Goal: Information Seeking & Learning: Check status

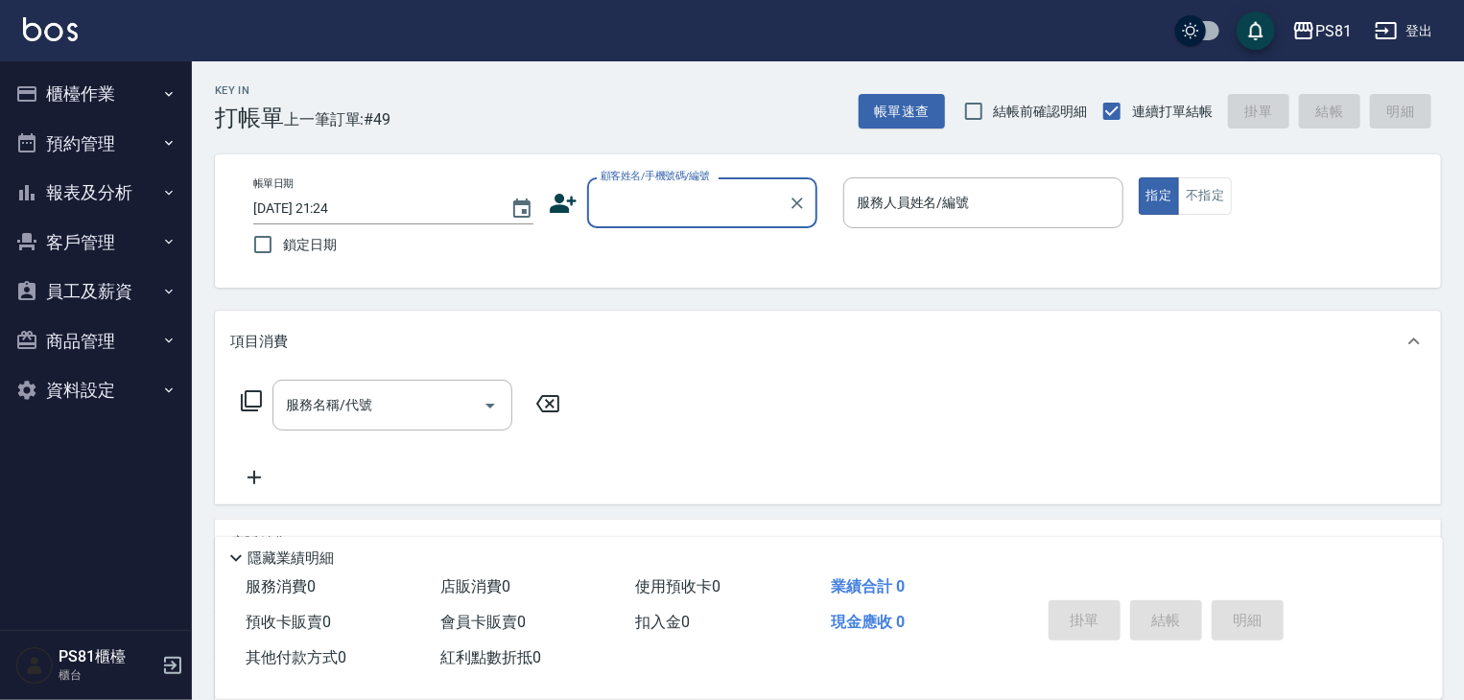
drag, startPoint x: 97, startPoint y: 188, endPoint x: 108, endPoint y: 293, distance: 106.1
click at [102, 193] on button "報表及分析" at bounding box center [96, 193] width 176 height 50
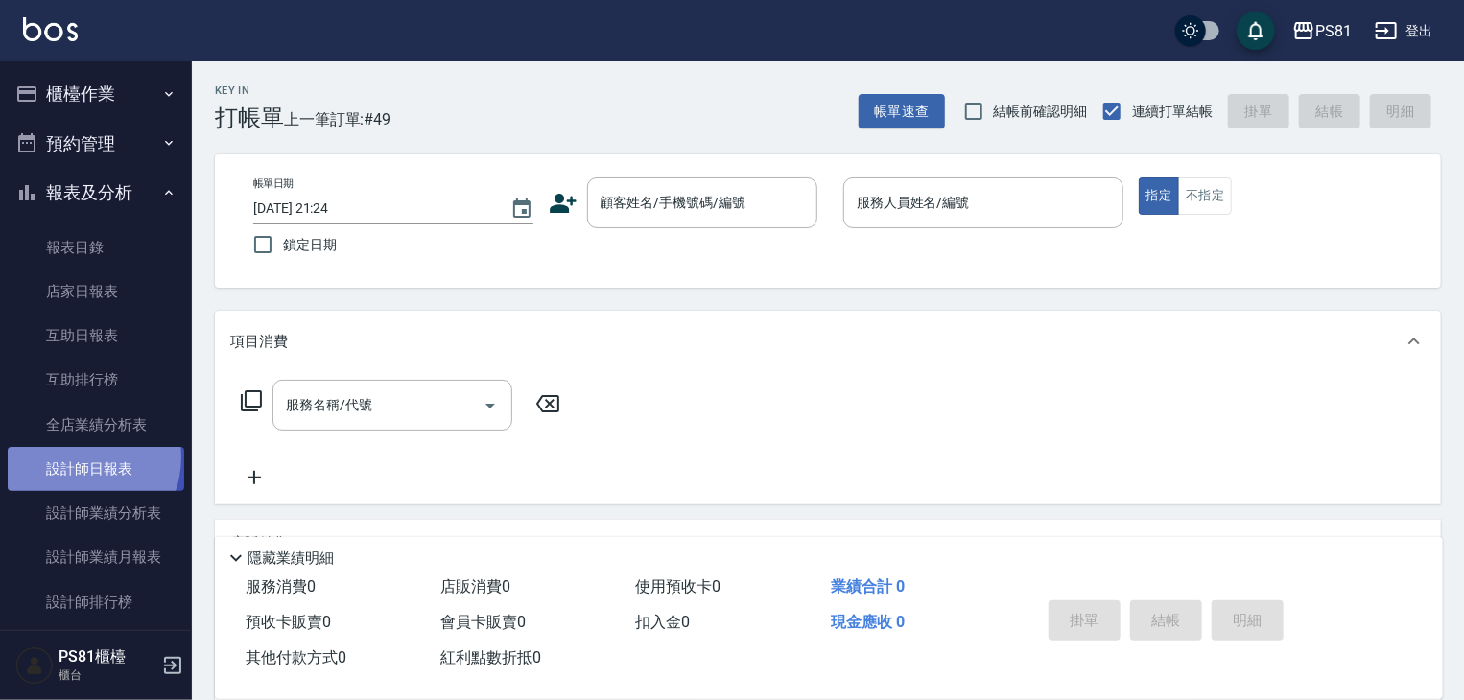
click at [79, 458] on link "設計師日報表" at bounding box center [96, 469] width 176 height 44
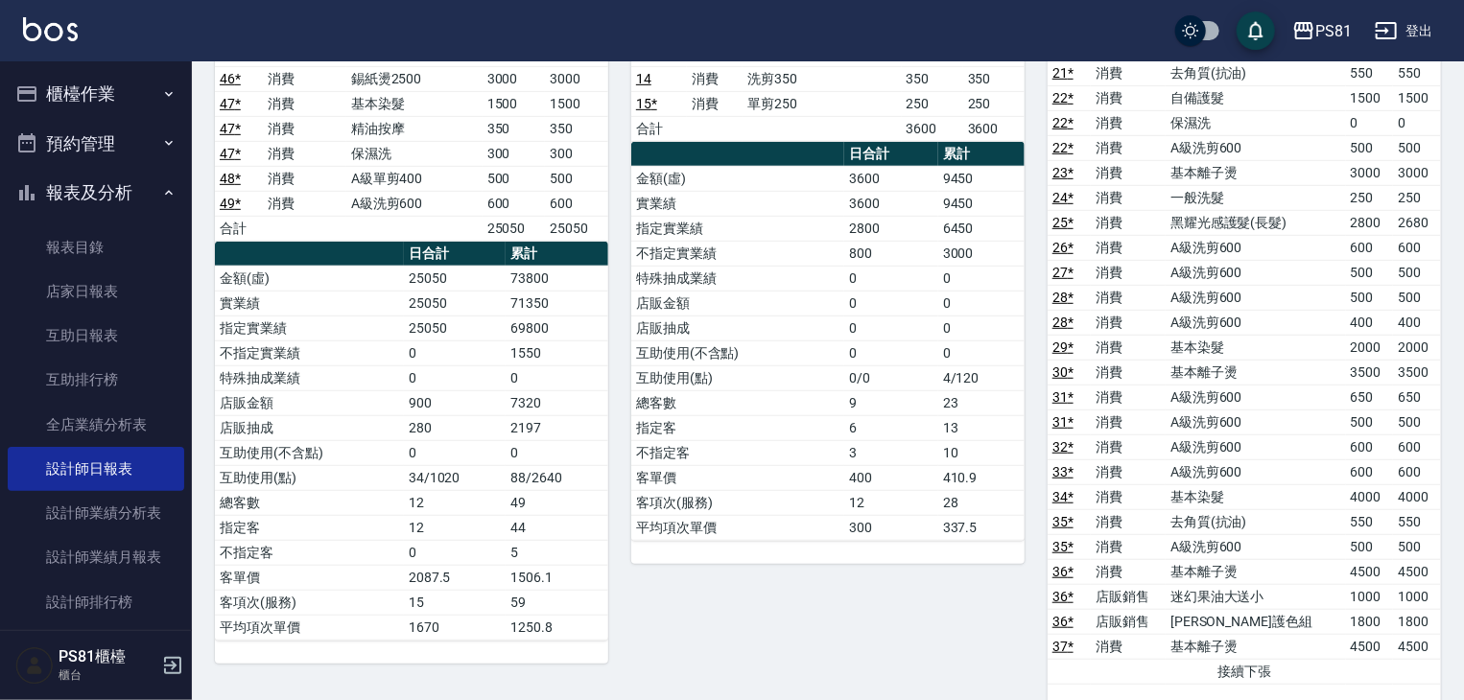
scroll to position [288, 0]
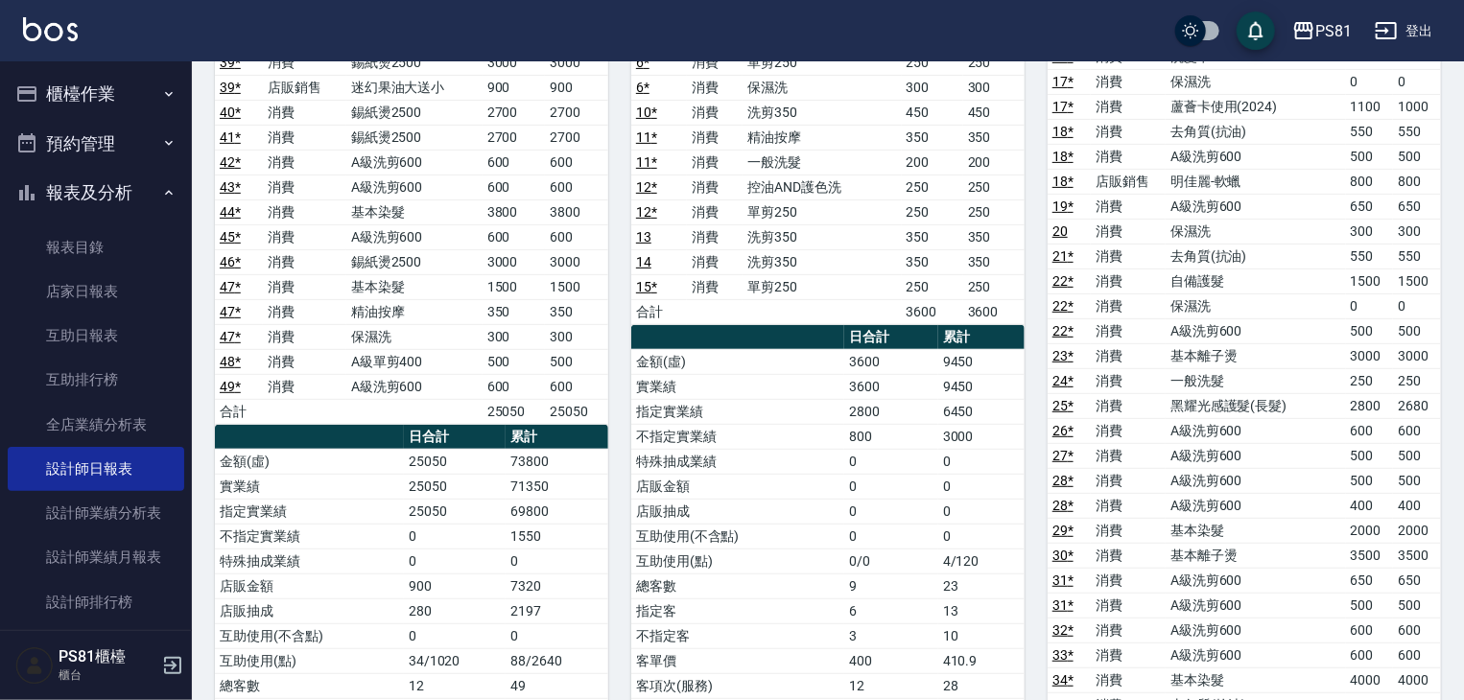
click at [812, 388] on td "實業績" at bounding box center [737, 386] width 213 height 25
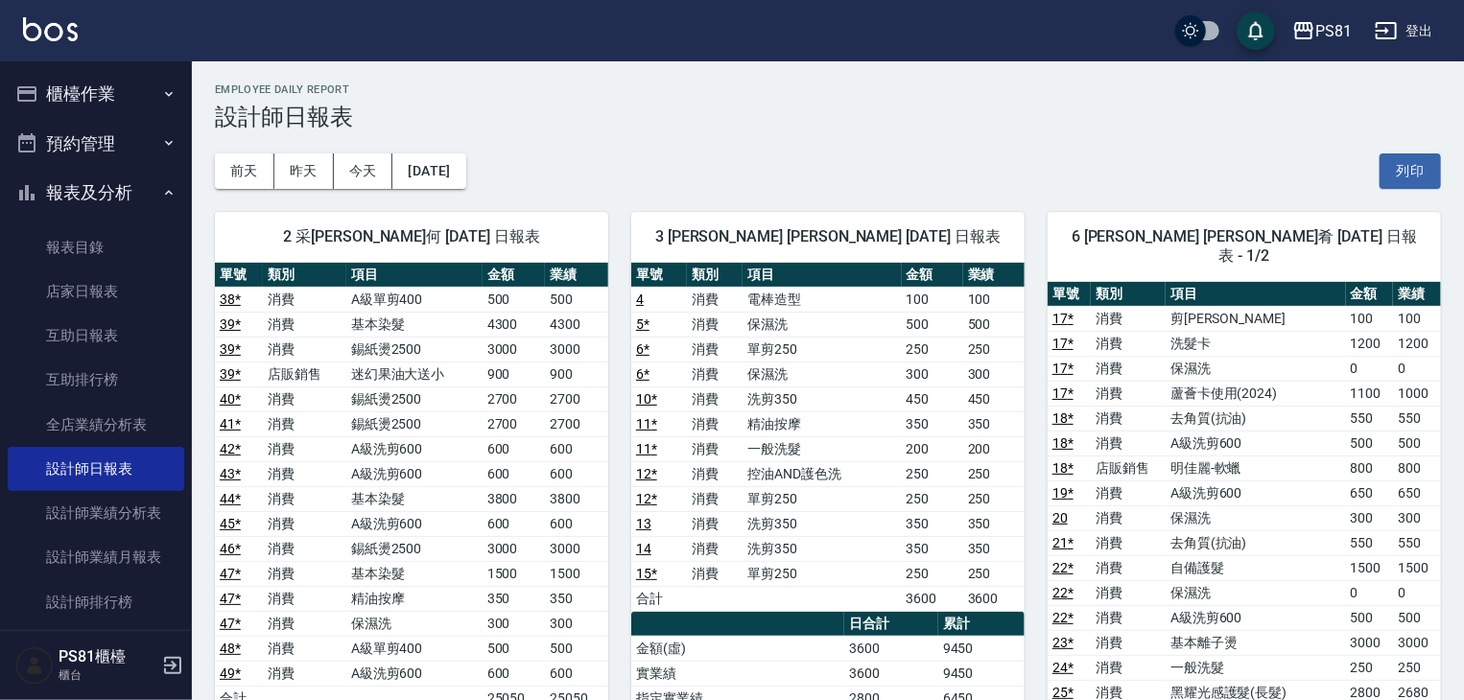
scroll to position [0, 0]
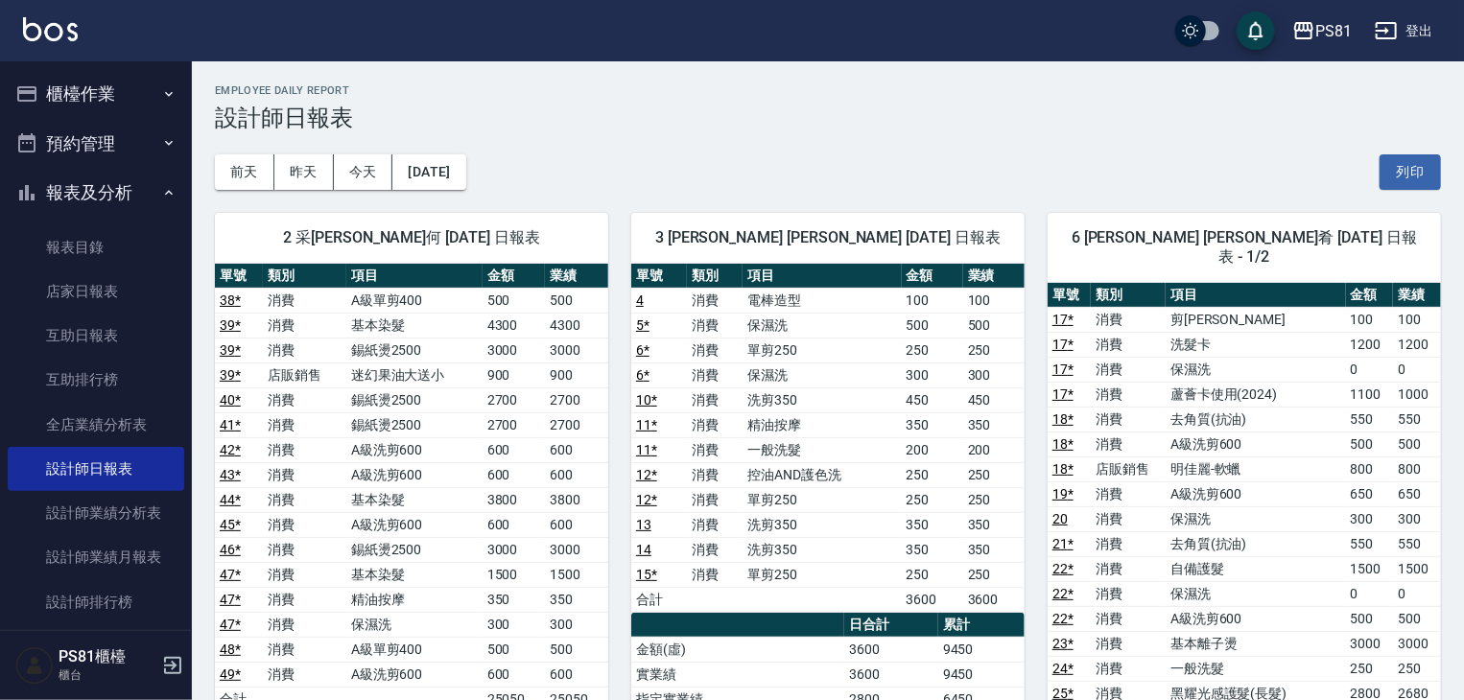
click at [745, 125] on h3 "設計師日報表" at bounding box center [828, 118] width 1226 height 27
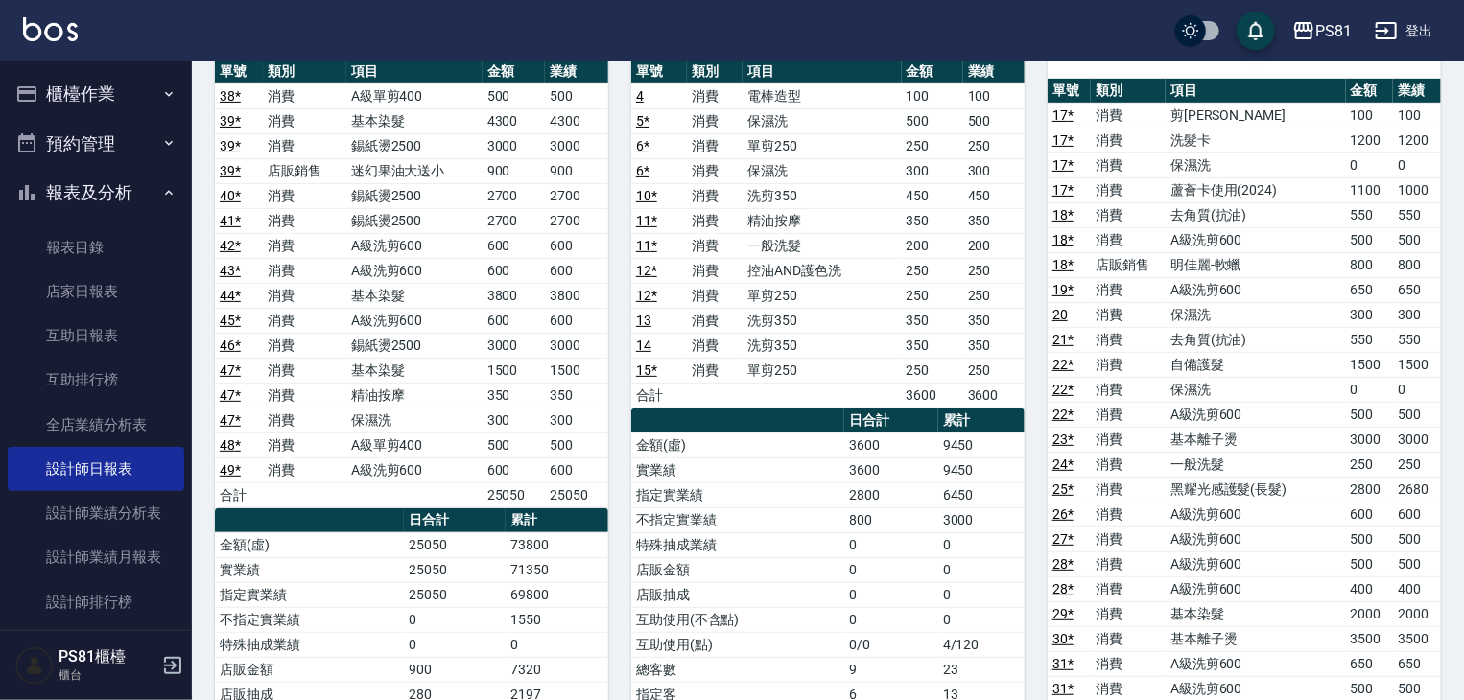
scroll to position [96, 0]
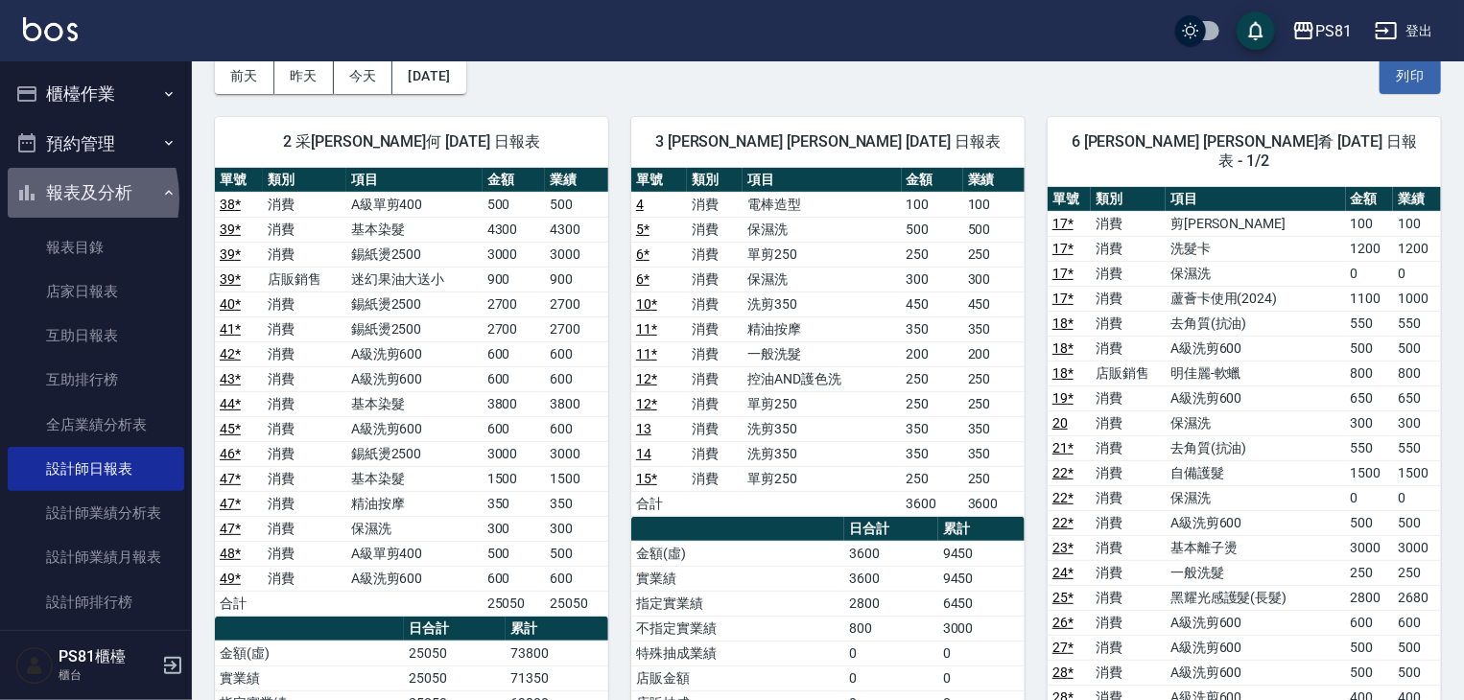
click at [44, 199] on button "報表及分析" at bounding box center [96, 193] width 176 height 50
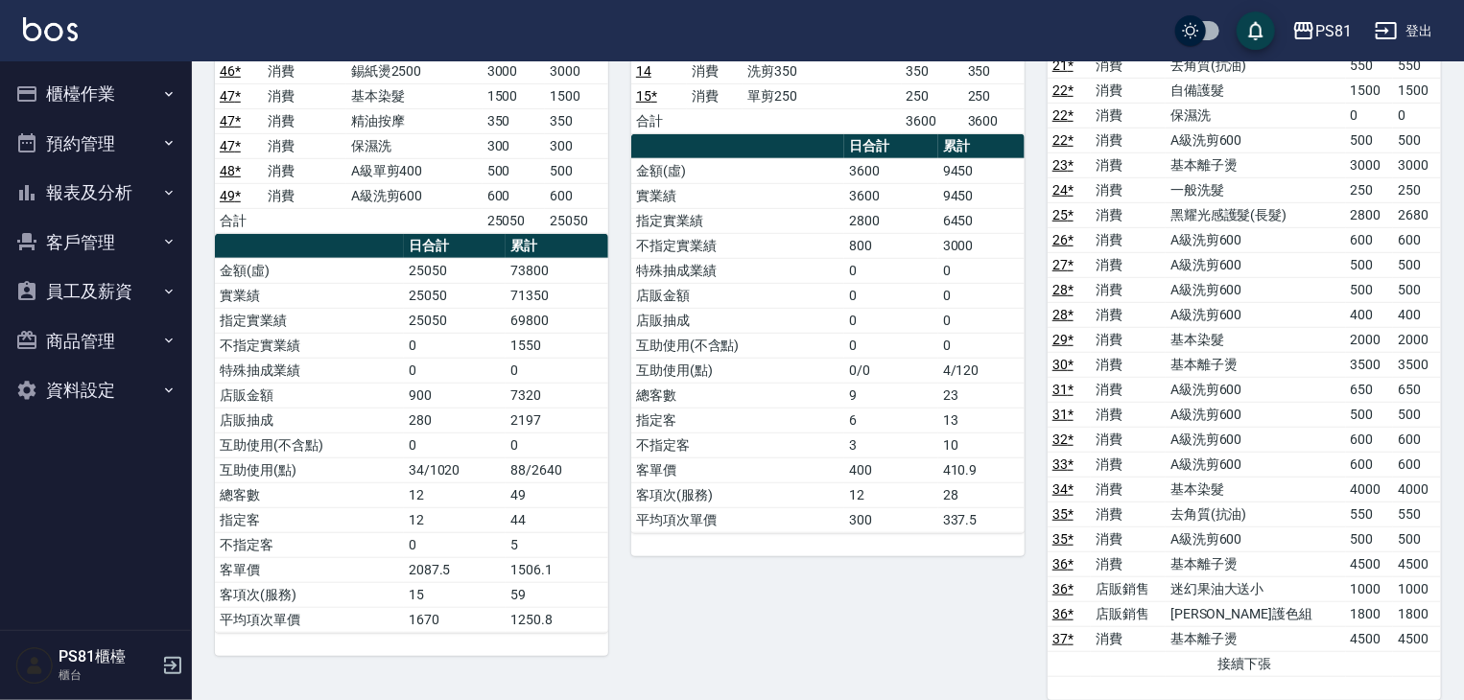
scroll to position [480, 0]
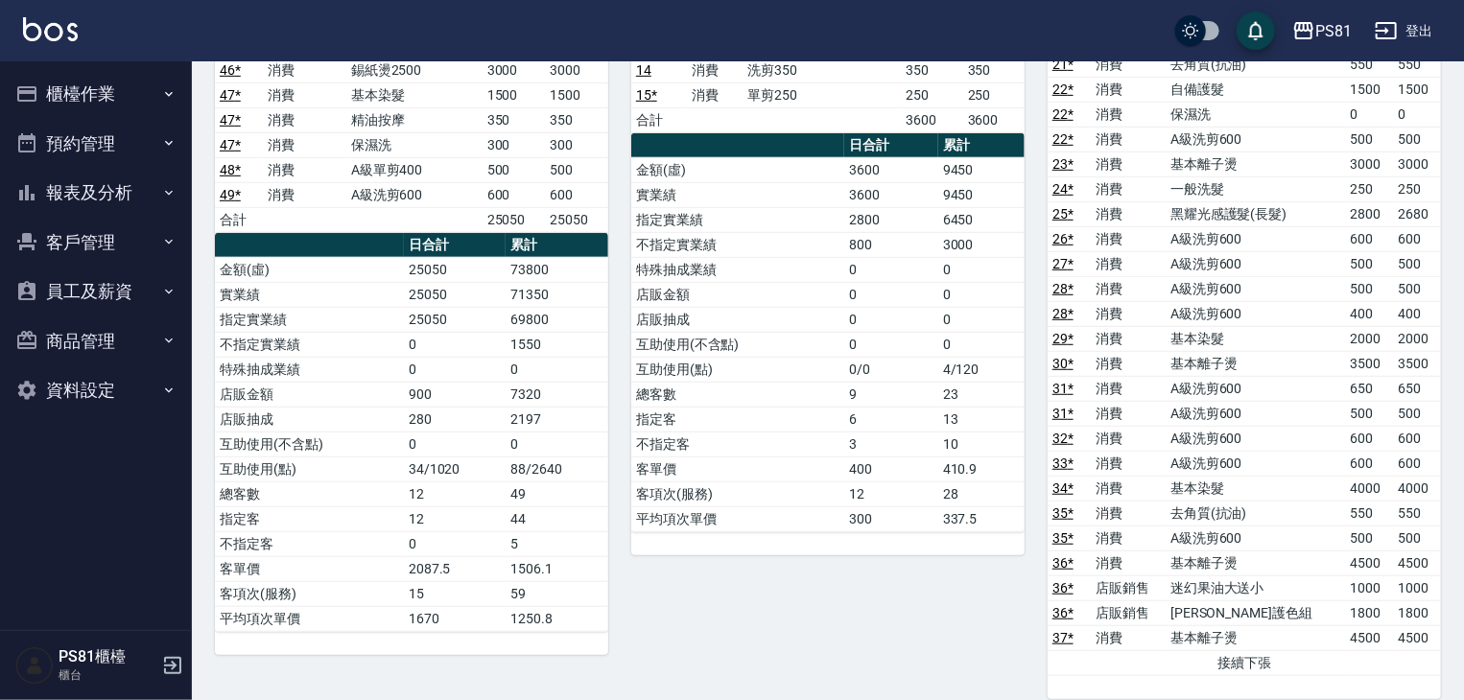
click at [117, 195] on button "報表及分析" at bounding box center [96, 193] width 176 height 50
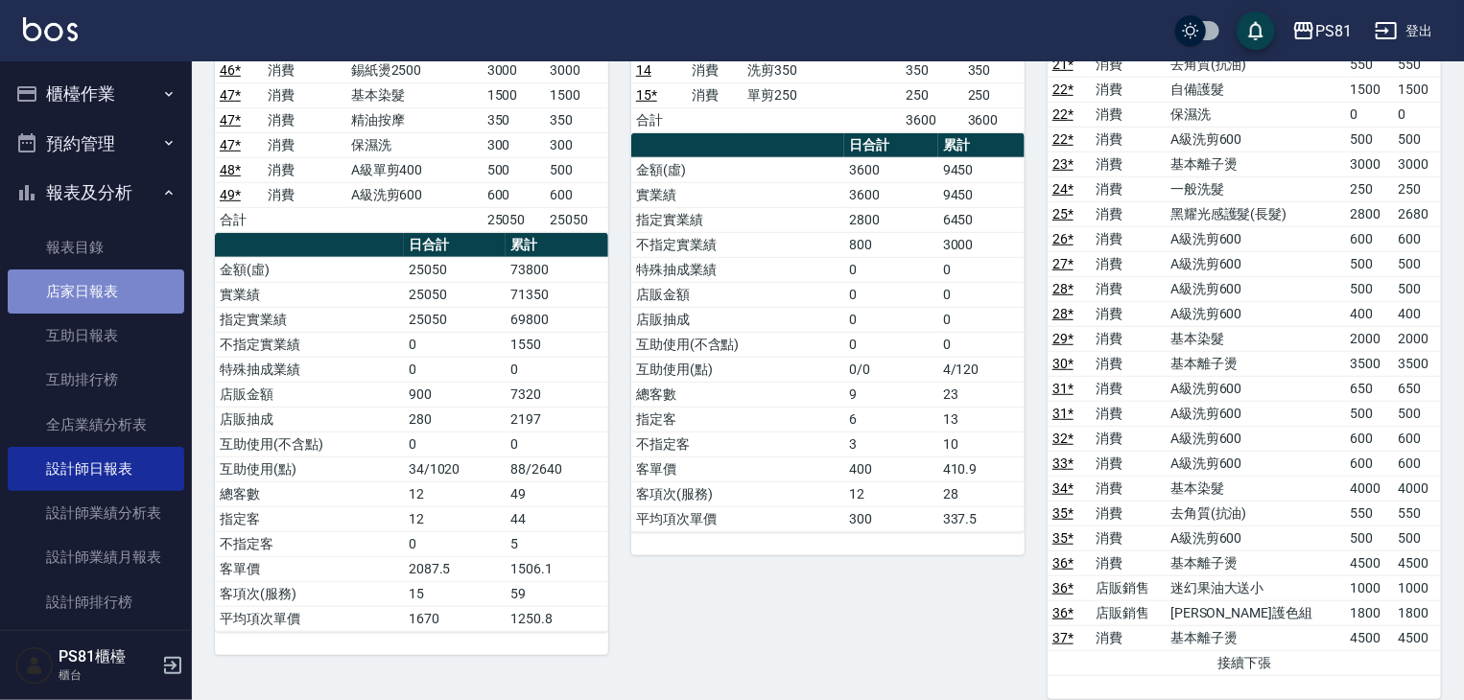
click at [120, 289] on link "店家日報表" at bounding box center [96, 292] width 176 height 44
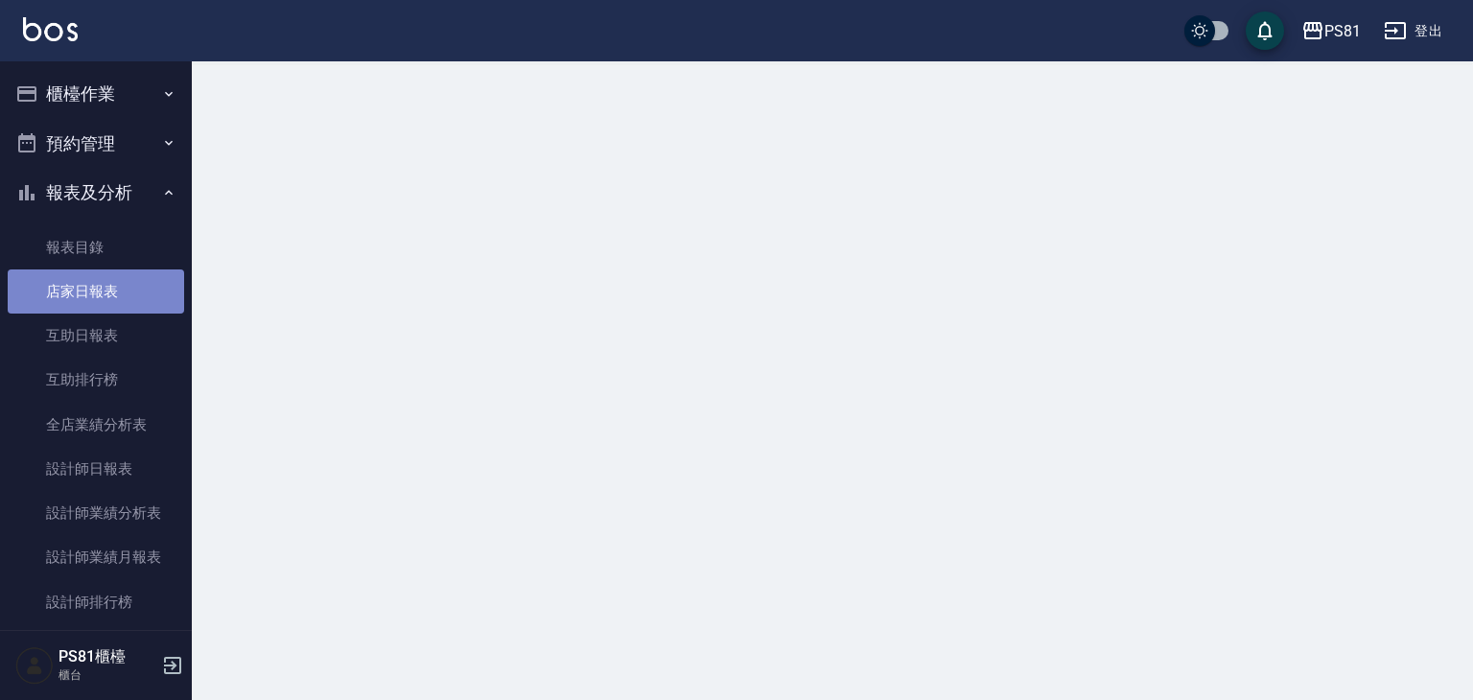
click at [120, 289] on link "店家日報表" at bounding box center [96, 292] width 176 height 44
